Goal: Find specific page/section: Find specific page/section

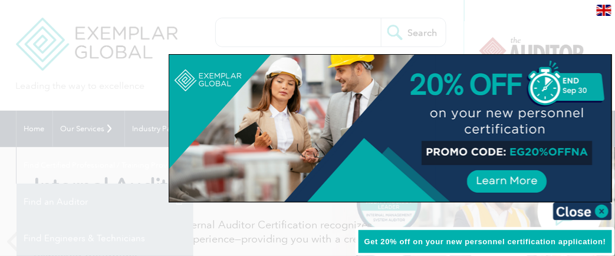
click at [590, 211] on img at bounding box center [582, 212] width 59 height 18
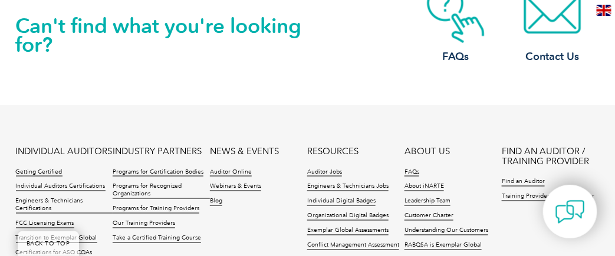
scroll to position [2822, 0]
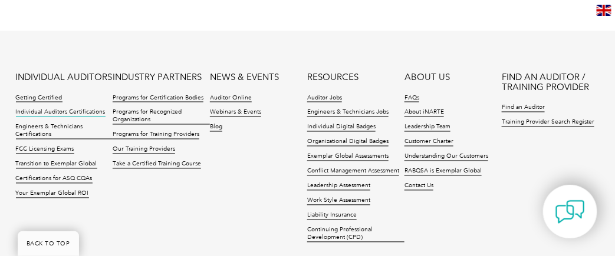
click at [55, 109] on link "Individual Auditors Certifications" at bounding box center [61, 113] width 90 height 8
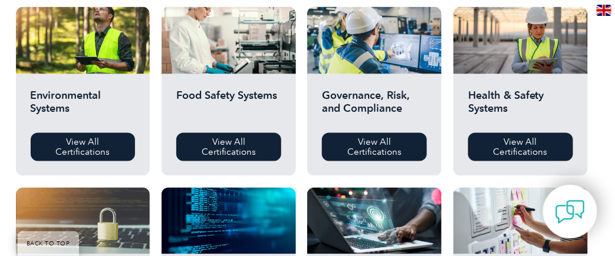
scroll to position [450, 0]
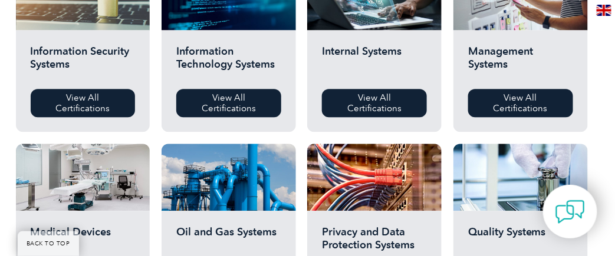
drag, startPoint x: 619, startPoint y: 34, endPoint x: 621, endPoint y: 124, distance: 90.2
click at [614, 126] on html "BACK TO TOP Leading the way to excellence Search" at bounding box center [307, 180] width 615 height 1677
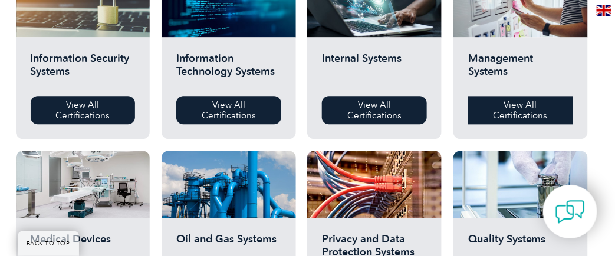
click at [527, 115] on link "View All Certifications" at bounding box center [520, 110] width 105 height 28
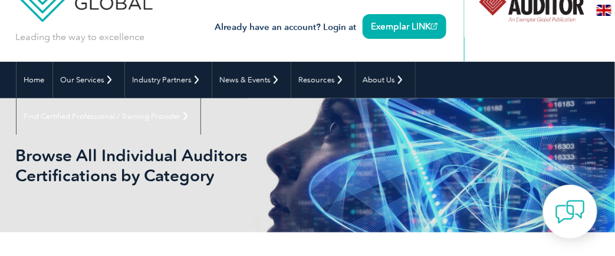
scroll to position [0, 0]
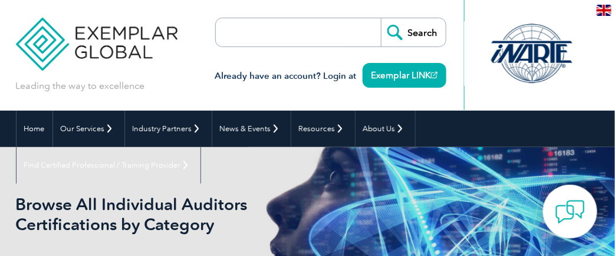
click at [285, 31] on input "search" at bounding box center [284, 32] width 124 height 28
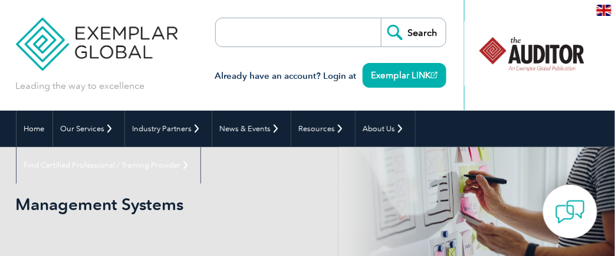
drag, startPoint x: 619, startPoint y: 37, endPoint x: 623, endPoint y: -6, distance: 43.7
